Goal: Task Accomplishment & Management: Use online tool/utility

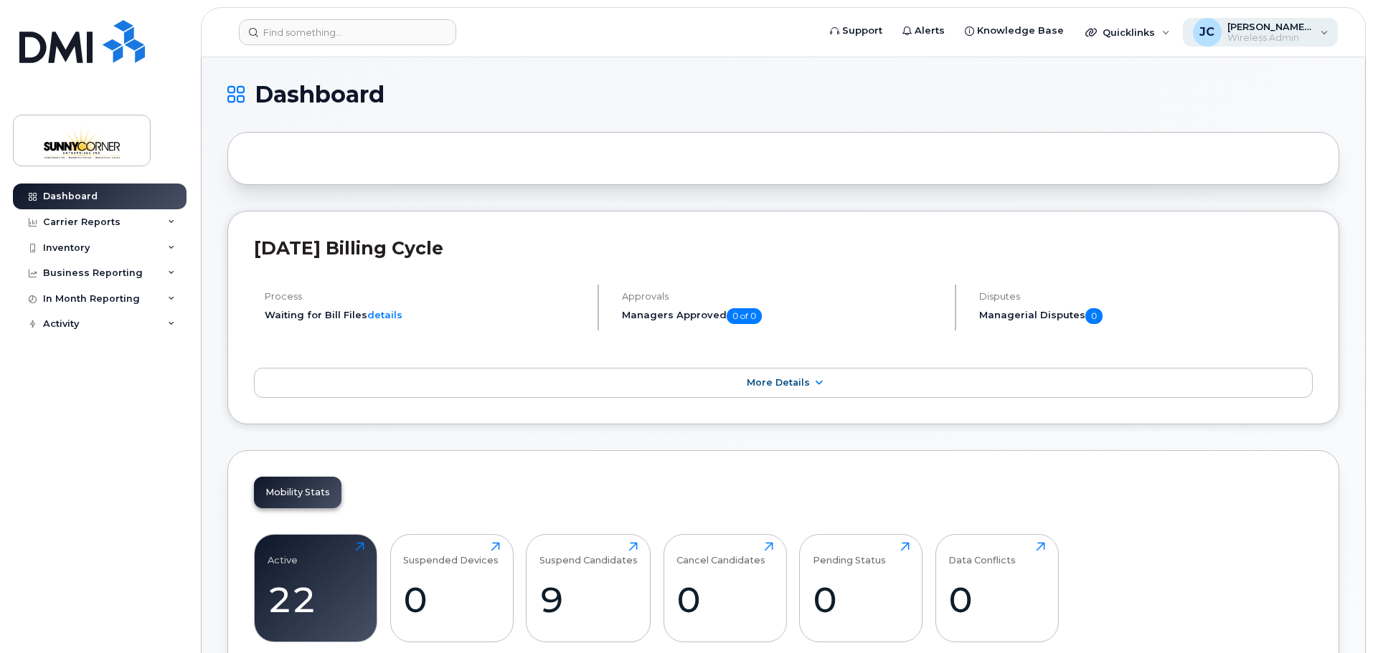
click at [1294, 31] on span "[PERSON_NAME] [PERSON_NAME]" at bounding box center [1270, 26] width 86 height 11
click at [1032, 91] on h1 "Dashboard" at bounding box center [779, 94] width 1104 height 23
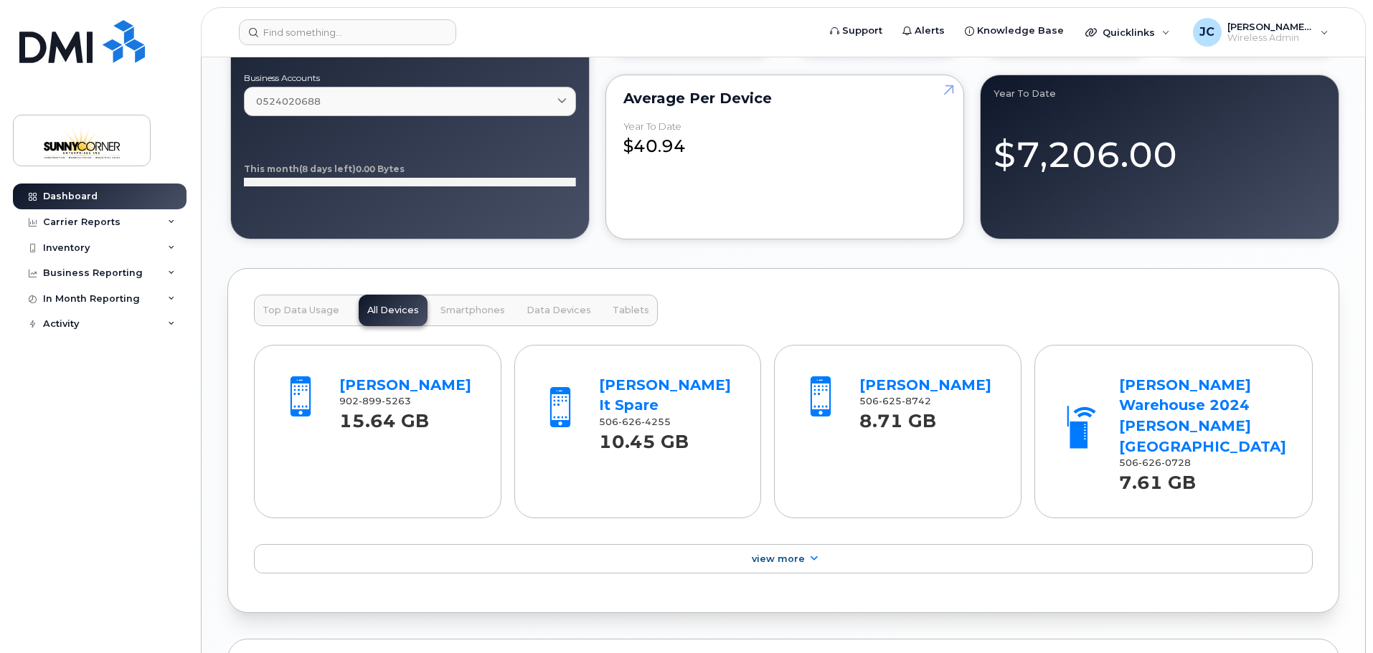
scroll to position [1434, 0]
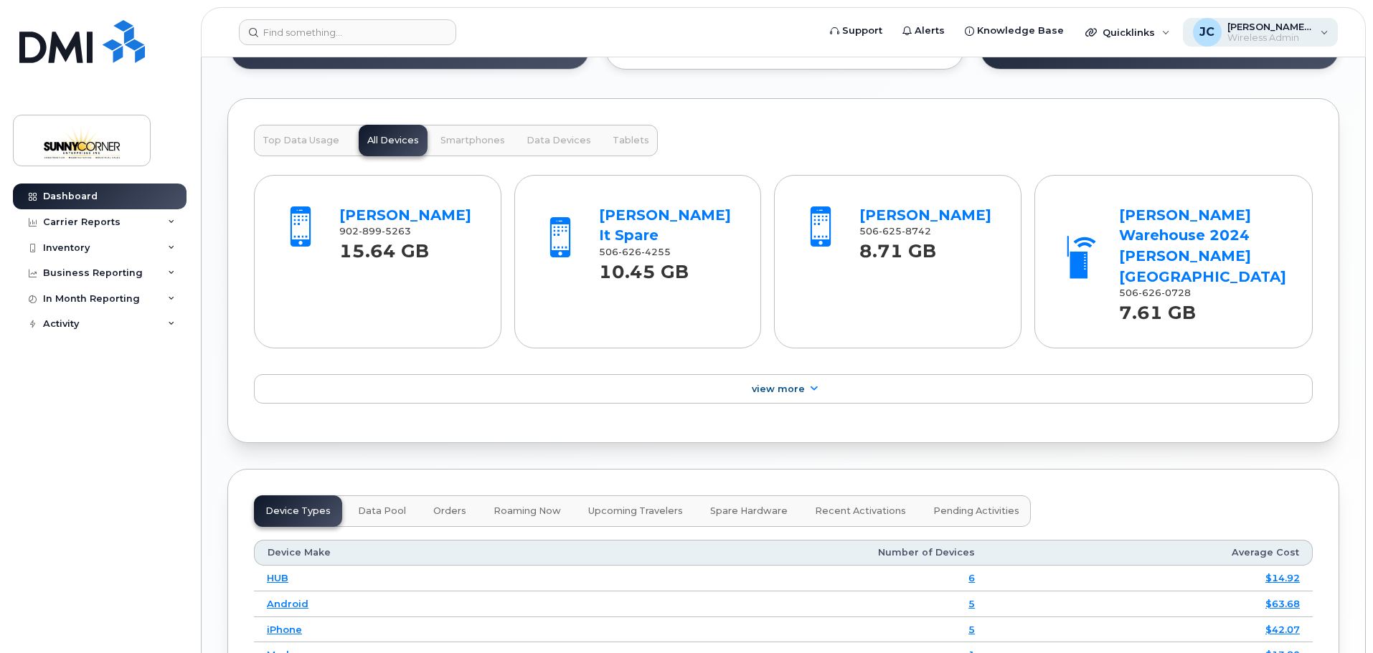
click at [1307, 21] on span "[PERSON_NAME] [PERSON_NAME]" at bounding box center [1270, 26] width 86 height 11
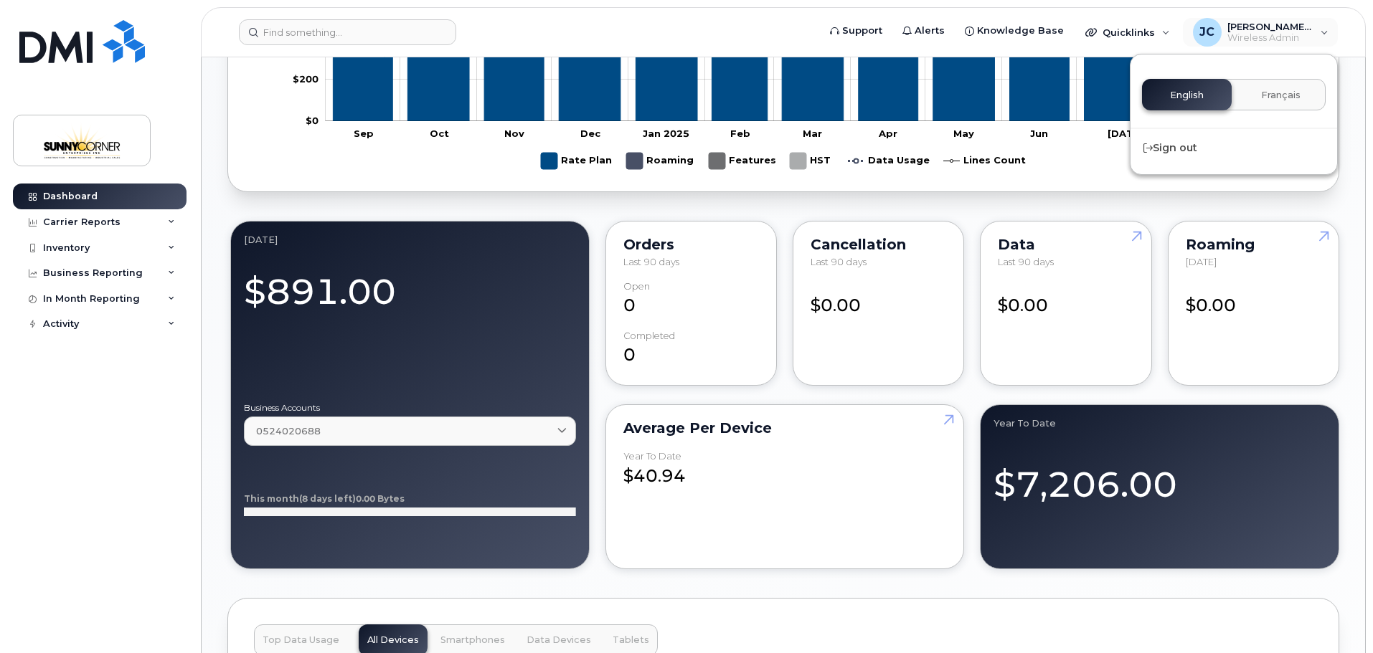
scroll to position [906, 0]
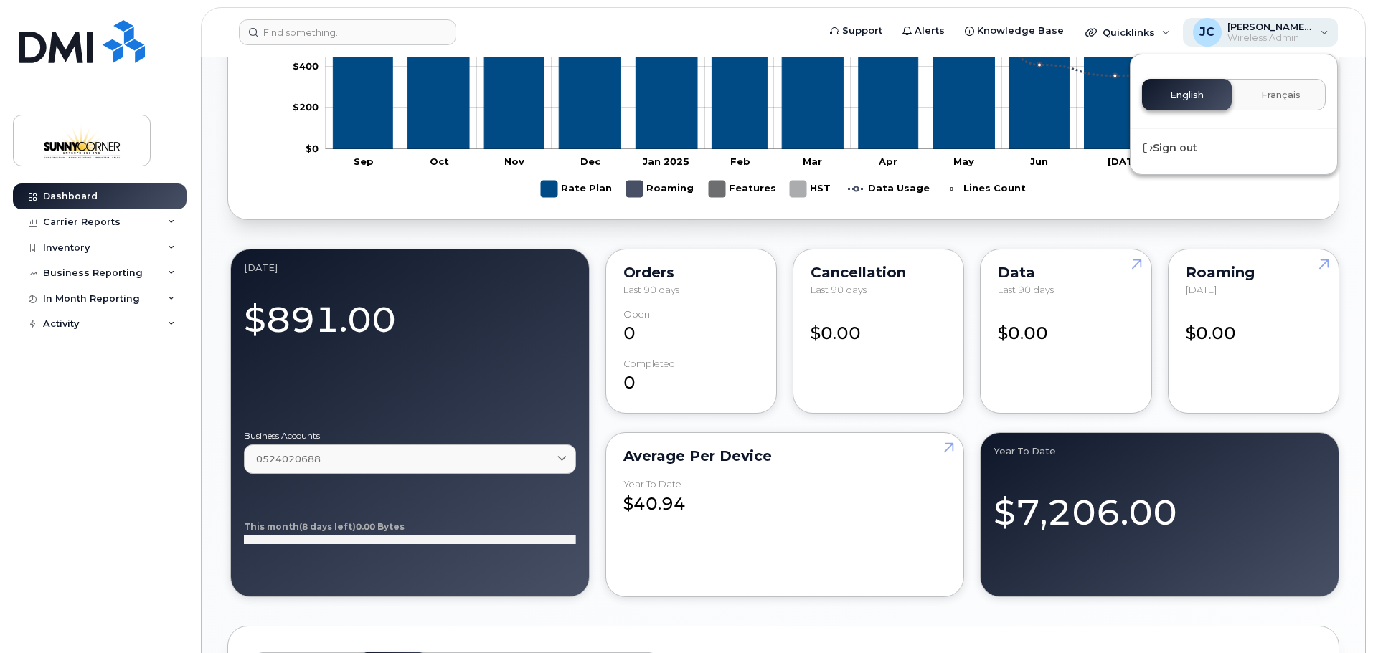
click at [1208, 32] on span "JC" at bounding box center [1206, 32] width 15 height 17
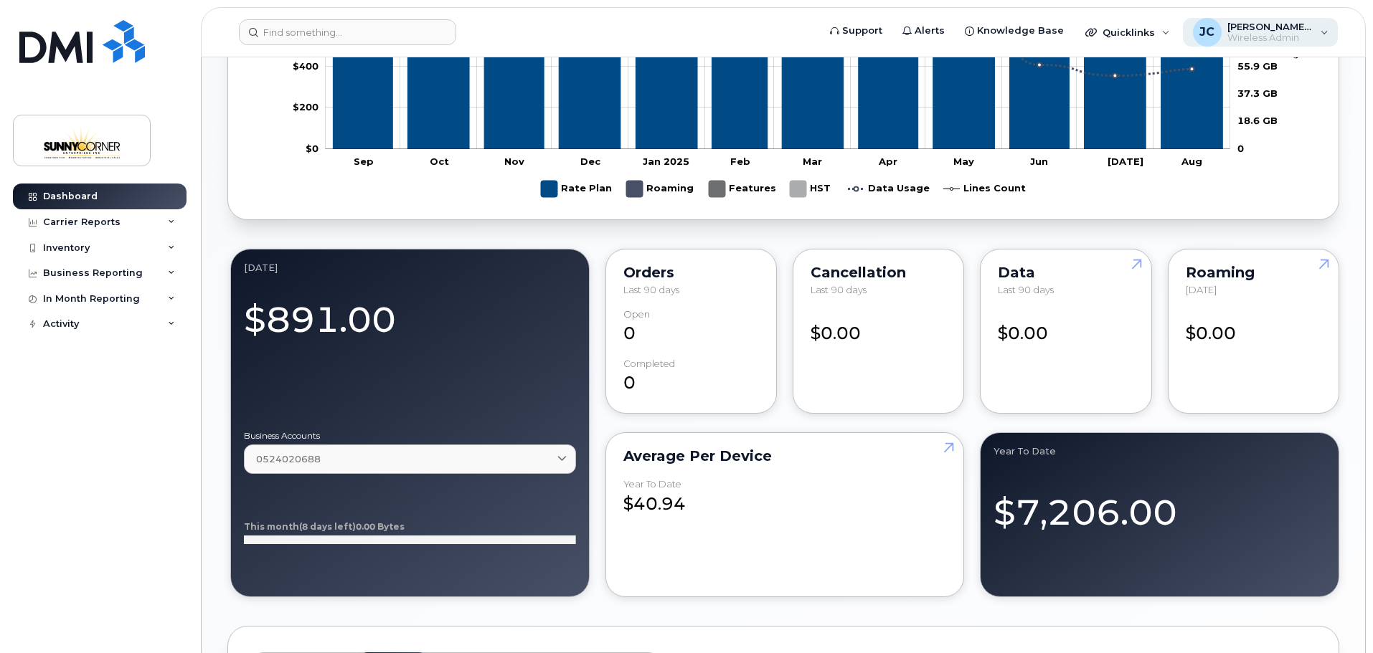
click at [1208, 32] on span "JC" at bounding box center [1206, 32] width 15 height 17
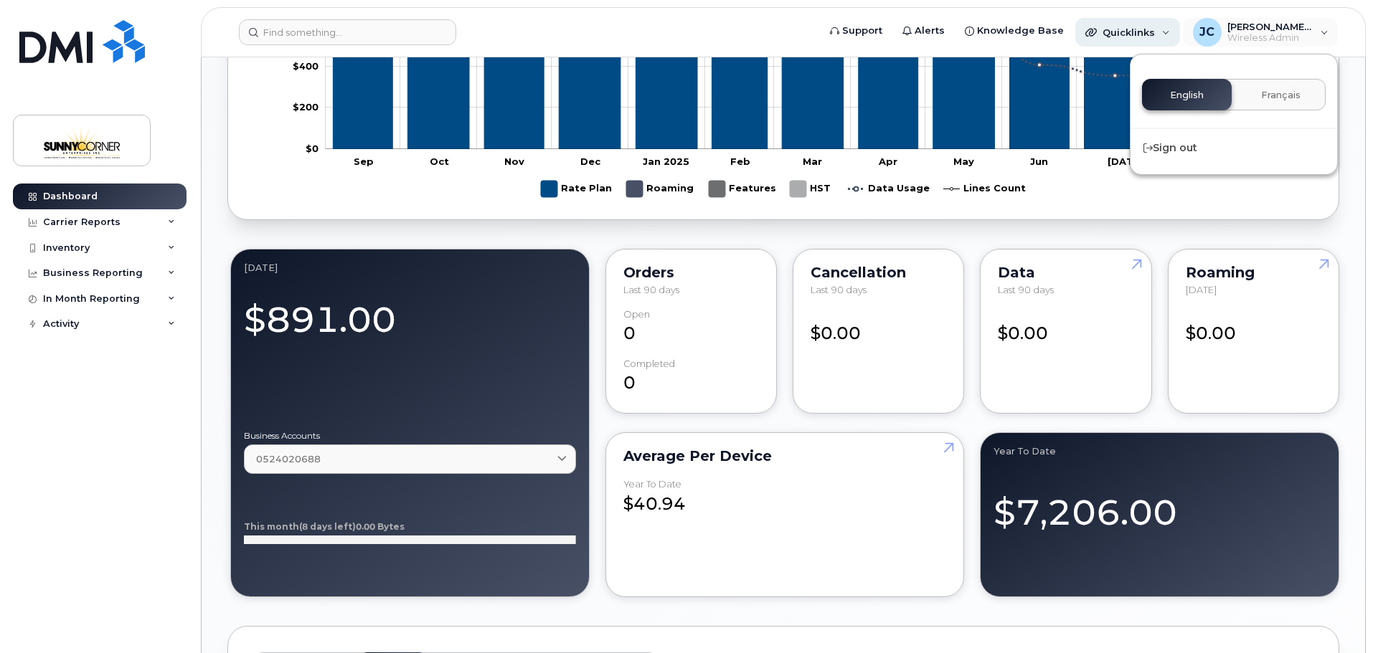
click at [1171, 32] on div "Quicklinks" at bounding box center [1127, 32] width 105 height 29
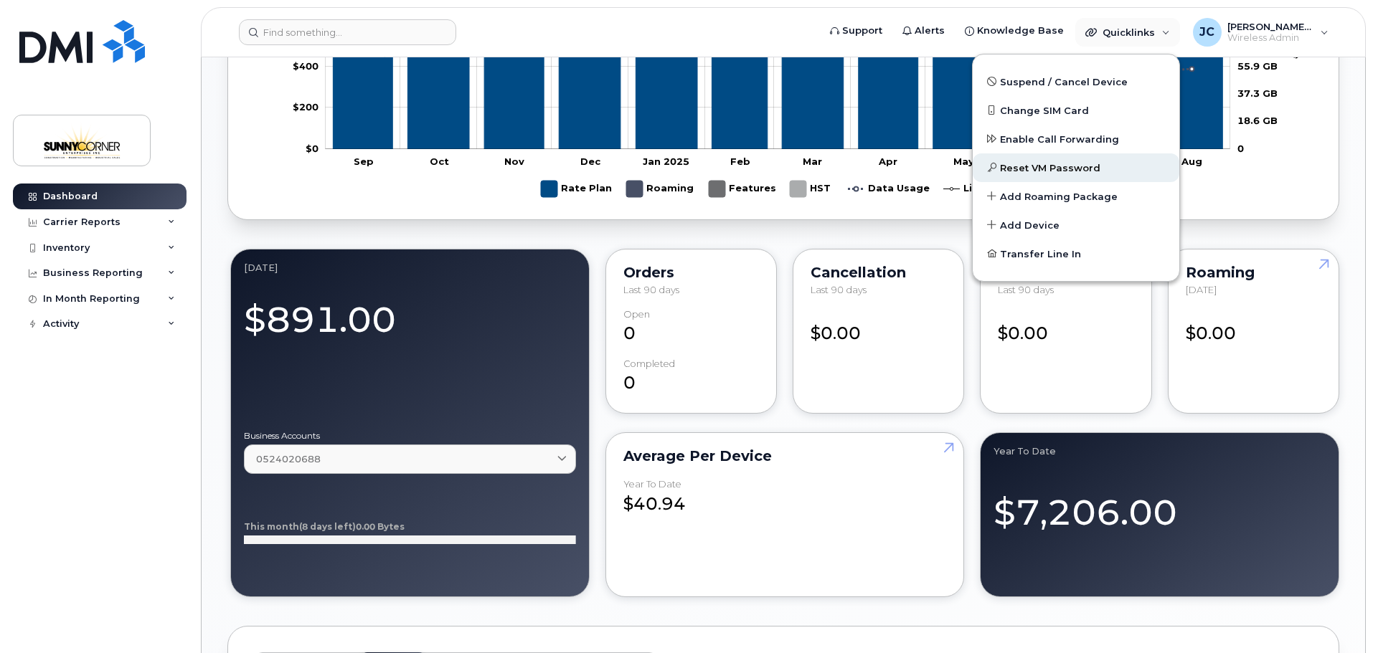
click at [1027, 173] on span "Reset VM Password" at bounding box center [1050, 168] width 100 height 14
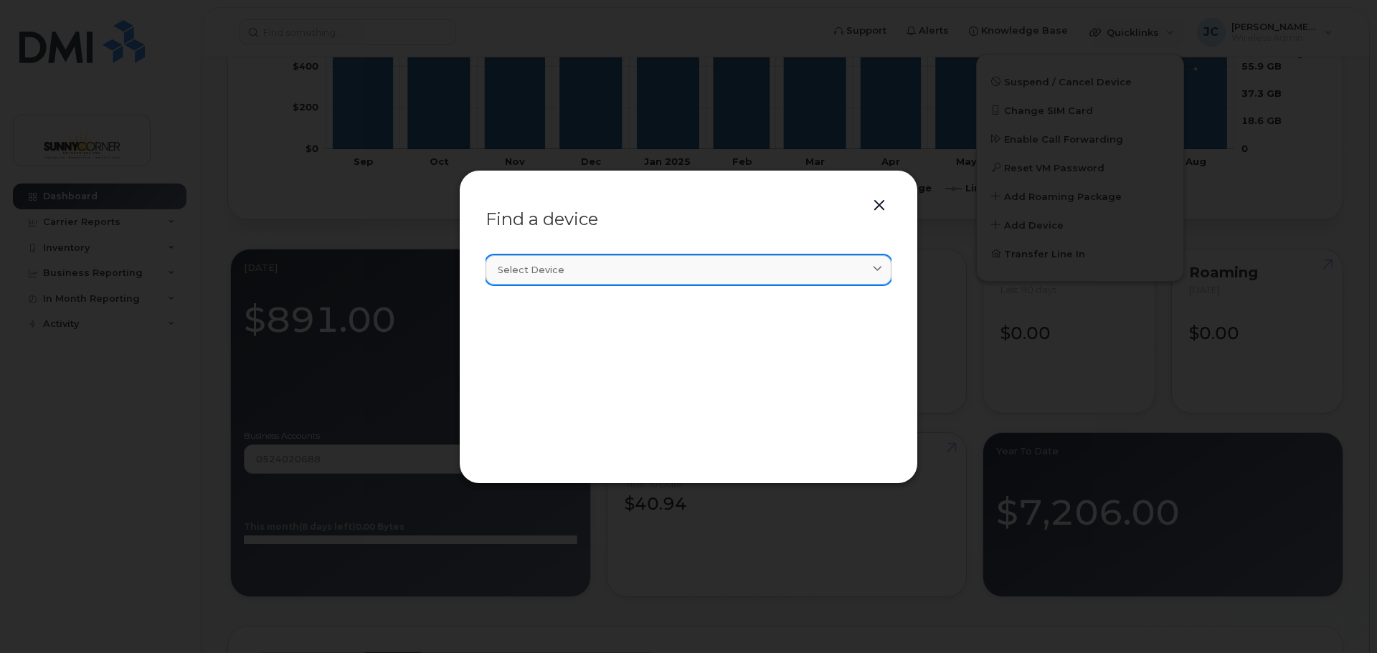
click at [760, 270] on div "Select device" at bounding box center [689, 270] width 382 height 14
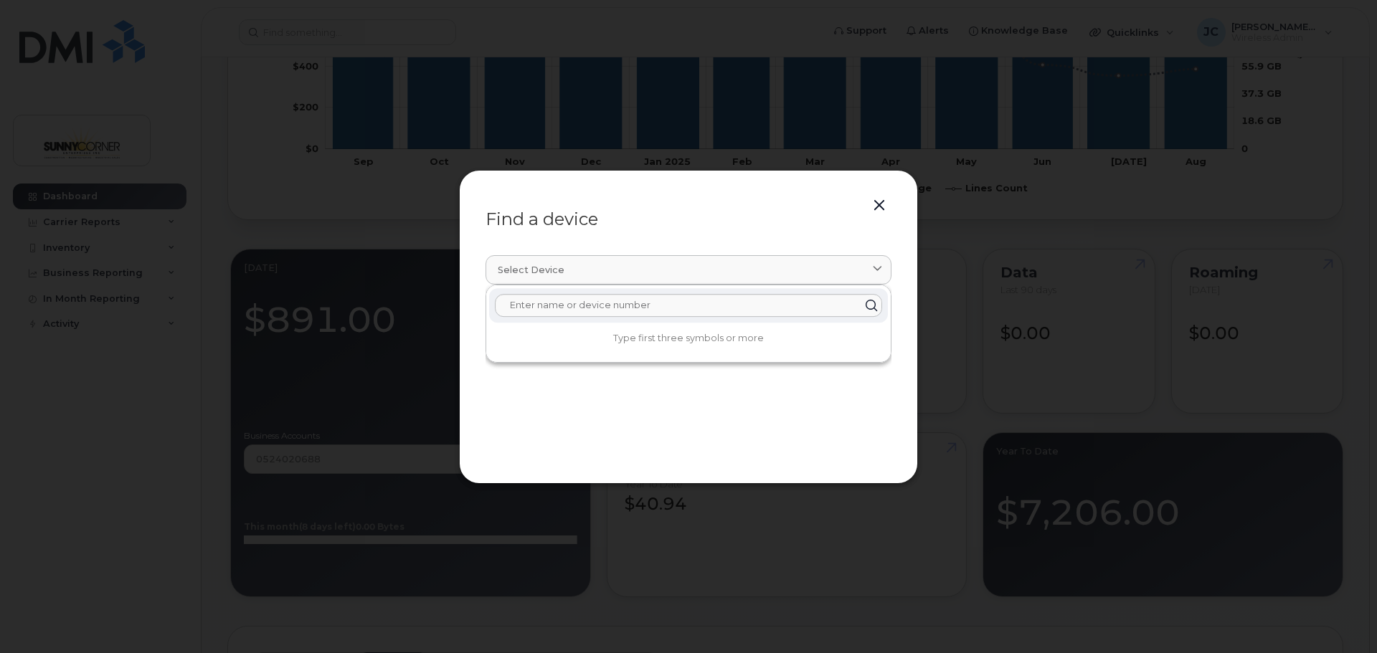
click at [869, 208] on button "button" at bounding box center [879, 206] width 22 height 20
